Goal: Complete application form

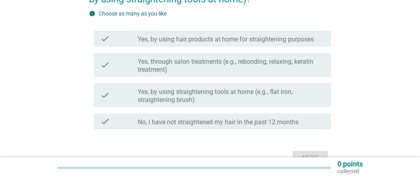
scroll to position [120, 0]
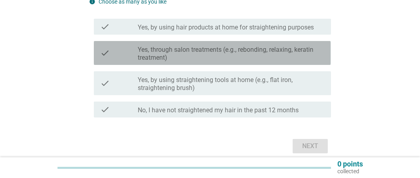
click at [212, 51] on label "Yes, through salon treatments (e.g., rebonding, relaxing, keratin treatment)" at bounding box center [231, 54] width 187 height 16
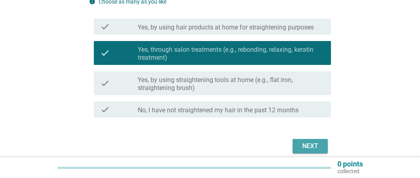
click at [319, 149] on div "Next" at bounding box center [310, 147] width 22 height 10
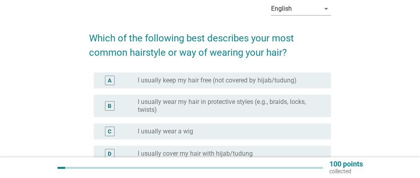
scroll to position [80, 0]
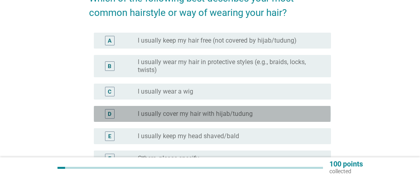
click at [244, 115] on label "I usually cover my hair with hijab/tudung" at bounding box center [195, 114] width 115 height 8
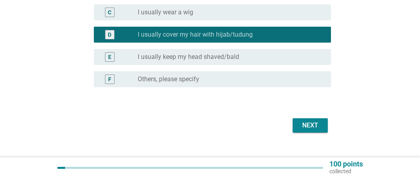
scroll to position [160, 0]
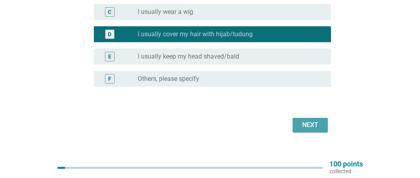
click at [311, 129] on div "Next" at bounding box center [310, 126] width 22 height 10
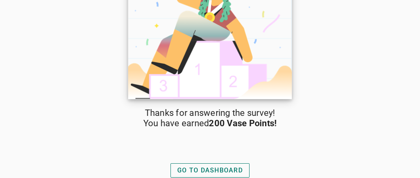
scroll to position [42, 0]
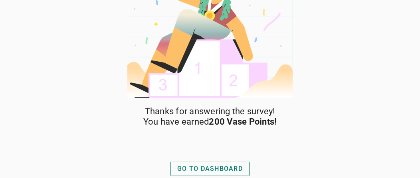
click at [228, 168] on div "GO TO DASHBOARD" at bounding box center [209, 170] width 65 height 10
